Goal: Check status: Check status

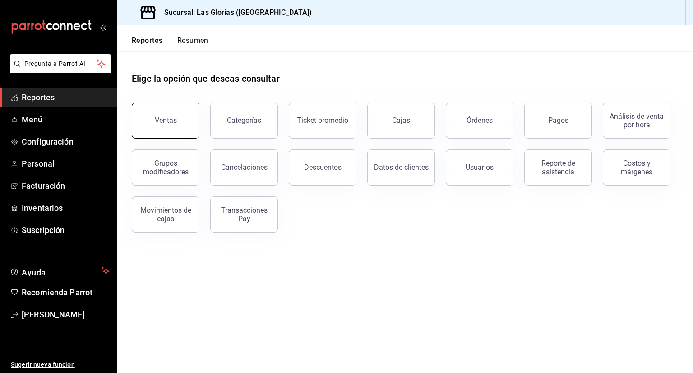
click at [161, 115] on button "Ventas" at bounding box center [166, 120] width 68 height 36
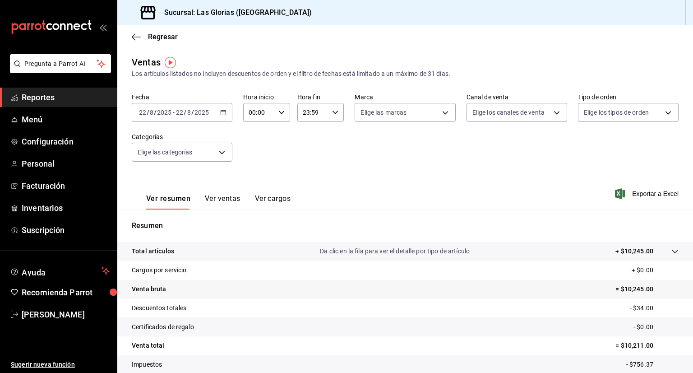
click at [229, 115] on div "[DATE] [DATE] - [DATE] [DATE]" at bounding box center [182, 112] width 101 height 19
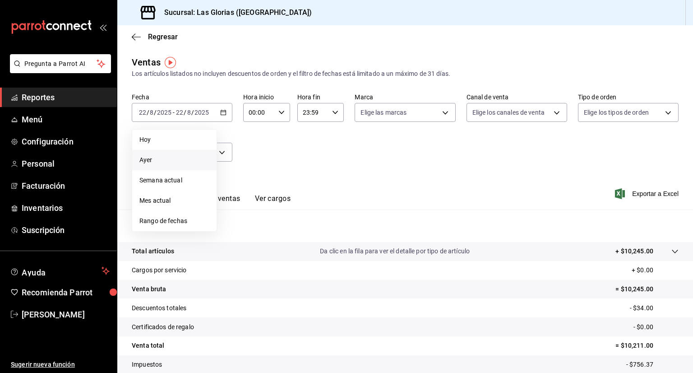
click at [184, 156] on span "Ayer" at bounding box center [174, 159] width 70 height 9
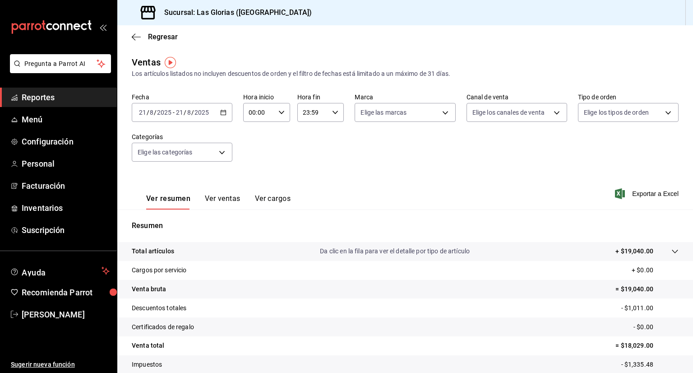
click at [218, 111] on div "[DATE] [DATE] - [DATE] [DATE]" at bounding box center [182, 112] width 101 height 19
click at [188, 139] on span "Hoy" at bounding box center [174, 139] width 70 height 9
